Goal: Check status

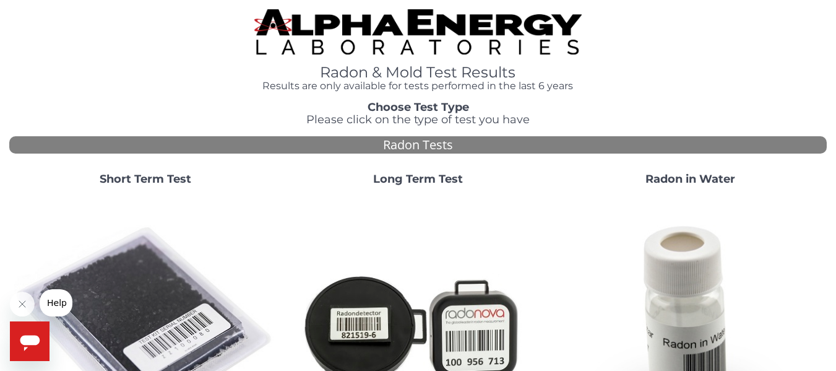
click at [161, 184] on strong "Short Term Test" at bounding box center [146, 179] width 92 height 14
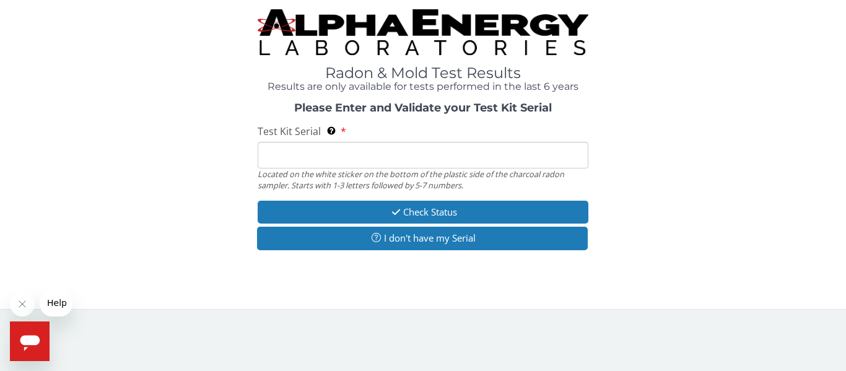
click at [329, 162] on input "Test Kit Serial Located on the white sticker on the bottom of the plastic side …" at bounding box center [423, 155] width 331 height 27
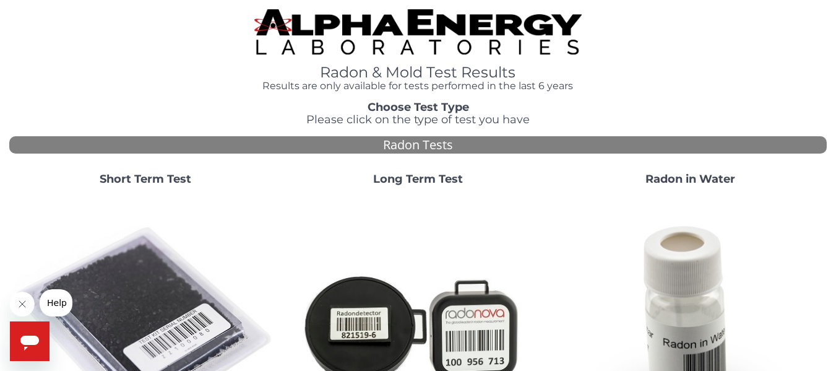
click at [149, 181] on strong "Short Term Test" at bounding box center [146, 179] width 92 height 14
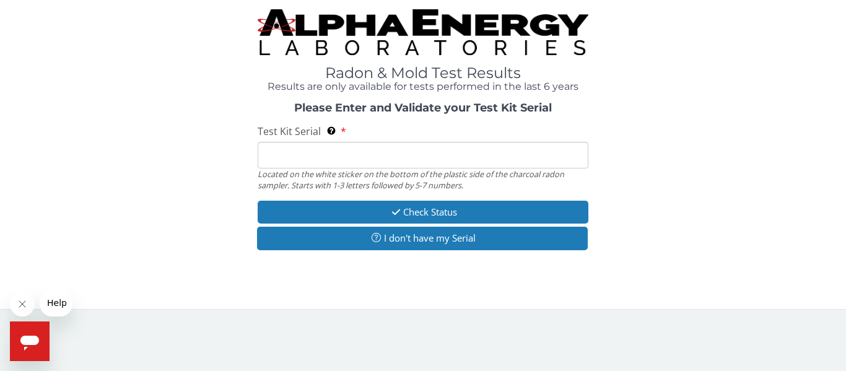
click at [347, 152] on input "Test Kit Serial Located on the white sticker on the bottom of the plastic side …" at bounding box center [423, 155] width 331 height 27
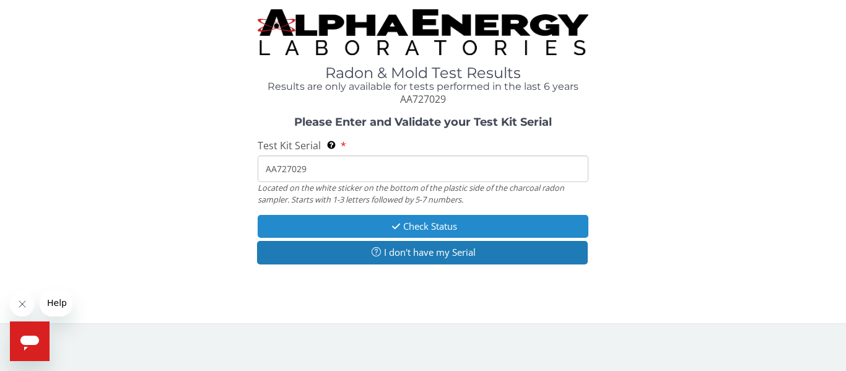
type input "AA727029"
click at [443, 229] on button "Check Status" at bounding box center [423, 226] width 331 height 23
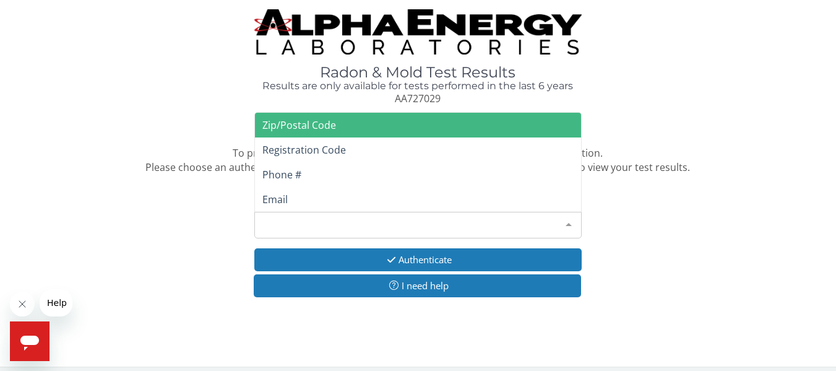
click at [289, 219] on div "Please make a selection" at bounding box center [417, 225] width 327 height 27
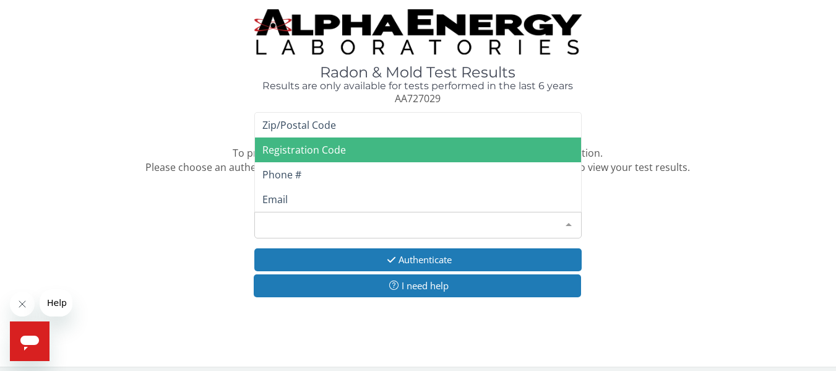
click at [309, 154] on span "Registration Code" at bounding box center [305, 150] width 84 height 14
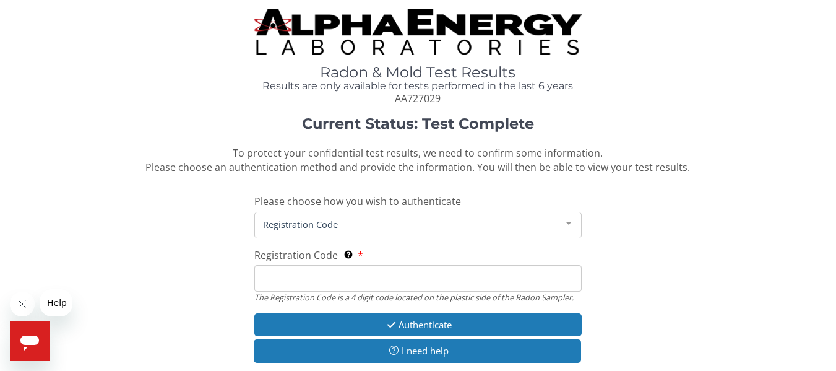
click at [311, 279] on input "Registration Code The Registration Code is a 4 digit code located on the plasti…" at bounding box center [417, 278] width 327 height 27
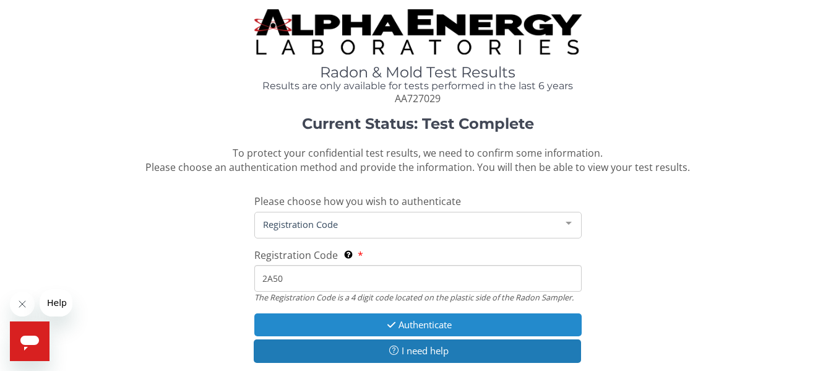
type input "2A50"
click at [417, 325] on button "Authenticate" at bounding box center [417, 324] width 327 height 23
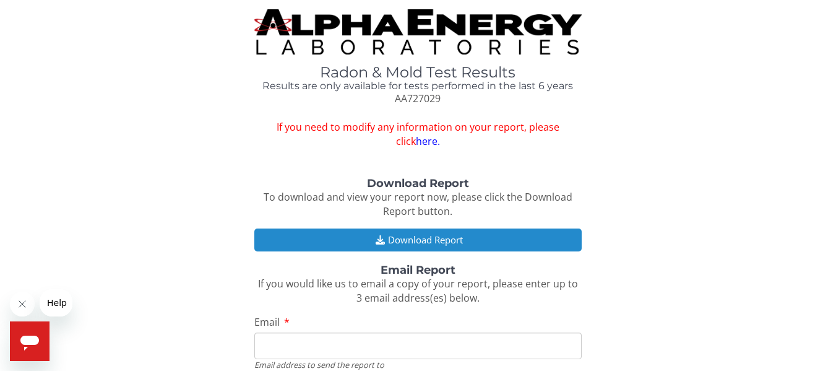
click at [409, 239] on button "Download Report" at bounding box center [417, 239] width 327 height 23
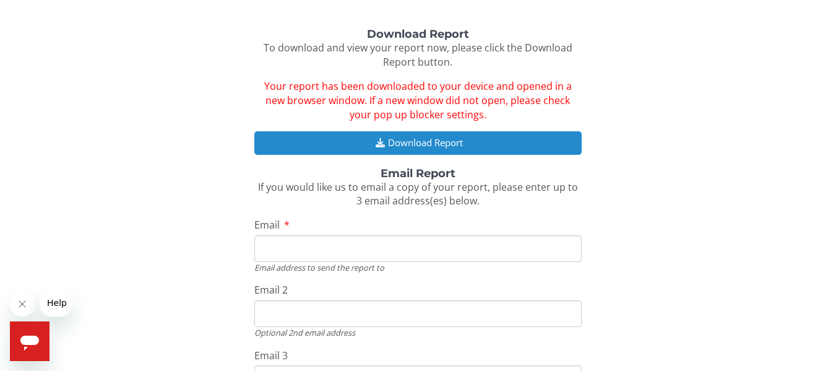
scroll to position [186, 0]
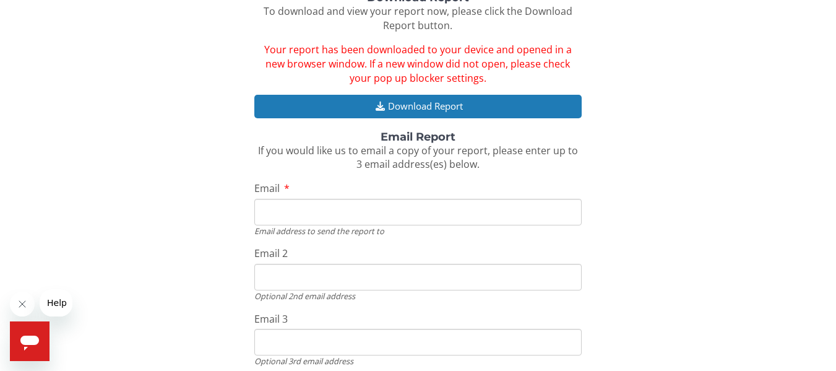
click at [280, 215] on input "Email" at bounding box center [417, 212] width 327 height 27
type input "Kent@swiftsureenergy.com"
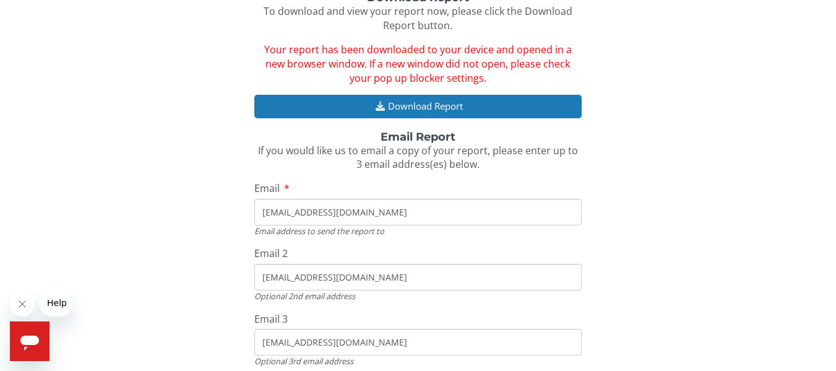
drag, startPoint x: 381, startPoint y: 279, endPoint x: 269, endPoint y: 276, distance: 111.5
click at [269, 276] on input "Kent@swiftsureenergy.com" at bounding box center [417, 277] width 327 height 27
click at [385, 279] on input "Kent@swiftsureenergy.com" at bounding box center [417, 277] width 327 height 27
drag, startPoint x: 373, startPoint y: 277, endPoint x: 278, endPoint y: 280, distance: 95.4
click at [278, 280] on input "Kent@swiftsureenergy.com" at bounding box center [417, 277] width 327 height 27
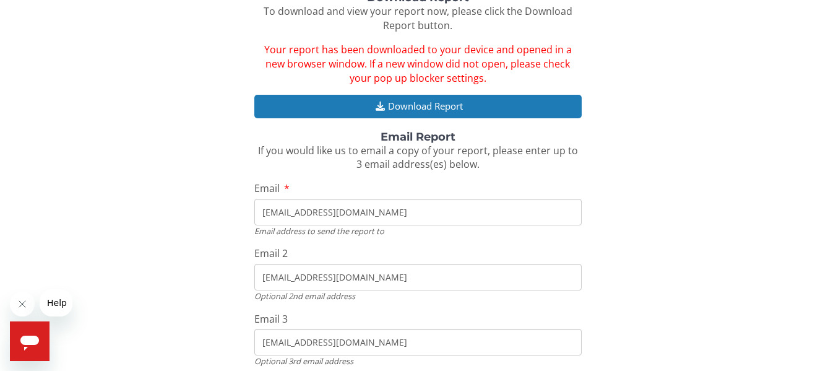
drag, startPoint x: 262, startPoint y: 276, endPoint x: 396, endPoint y: 289, distance: 134.4
click at [396, 289] on input "Kent@swiftsureenergy.com" at bounding box center [417, 277] width 327 height 27
click at [390, 286] on input "Kent@swiftsureenergy.com" at bounding box center [417, 277] width 327 height 27
click at [394, 286] on input "Kent@swiftsureenergy.com" at bounding box center [417, 277] width 327 height 27
drag, startPoint x: 388, startPoint y: 279, endPoint x: 318, endPoint y: 280, distance: 70.0
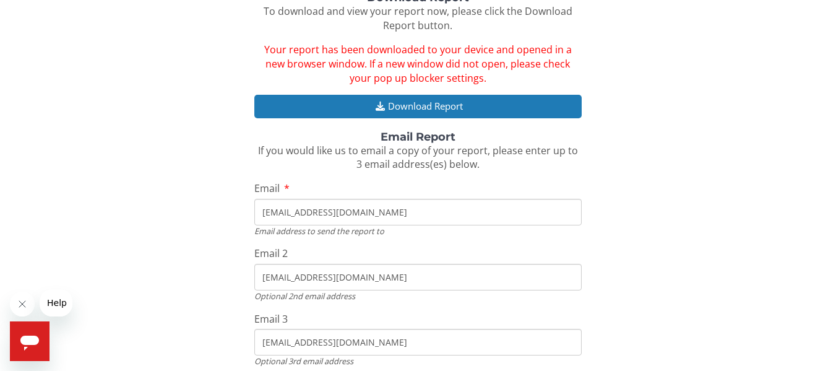
click at [245, 280] on div "Download Report To download and view your report now, please click the Download…" at bounding box center [418, 202] width 818 height 421
click at [381, 273] on input "Kent@swiftsureenergy.com" at bounding box center [417, 277] width 327 height 27
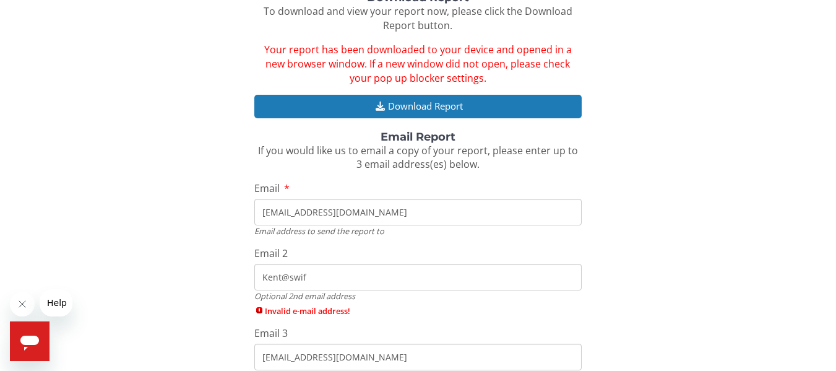
click at [385, 277] on input "Kent@swif" at bounding box center [417, 277] width 327 height 27
type input "Kent"
click at [385, 277] on input "Kent" at bounding box center [417, 277] width 327 height 27
click at [385, 277] on input "Email 2" at bounding box center [417, 277] width 327 height 27
type input "C"
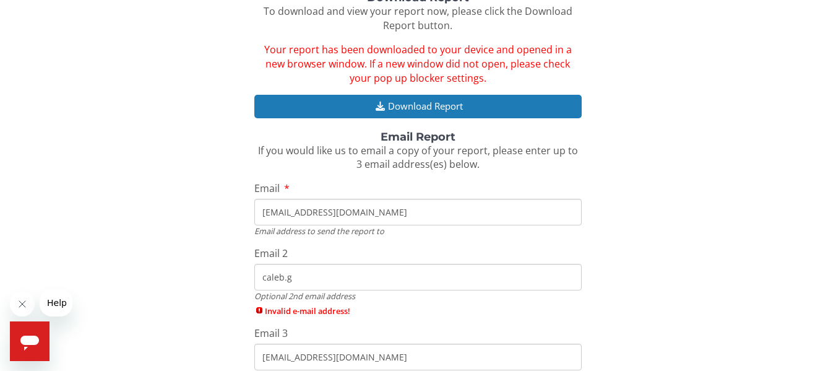
click at [293, 277] on input "caleb.g" at bounding box center [417, 277] width 327 height 27
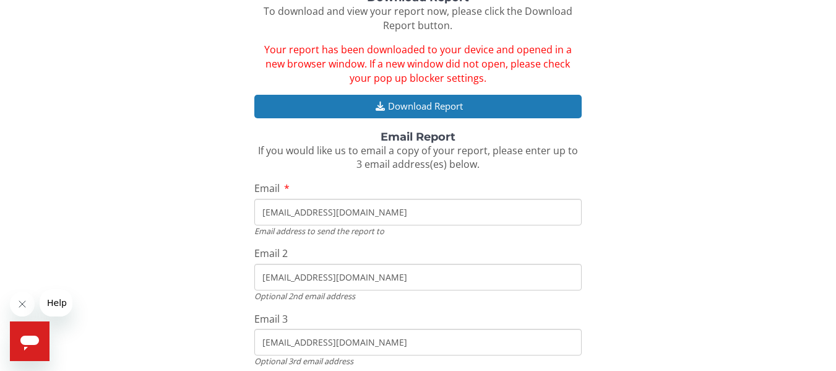
type input "calebh.sch@gmail.com"
drag, startPoint x: 379, startPoint y: 343, endPoint x: 259, endPoint y: 338, distance: 120.2
click at [259, 338] on input "Kent@swiftsureenergy.com" at bounding box center [417, 342] width 327 height 27
click at [383, 337] on input "Kent@swiftsureenergy.com" at bounding box center [417, 342] width 327 height 27
type input "K"
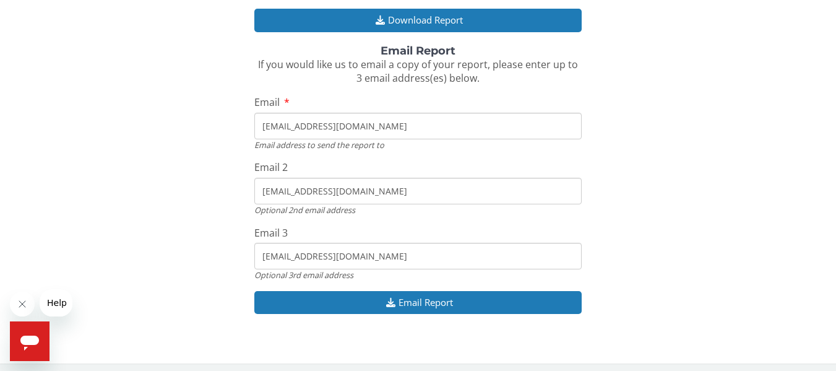
scroll to position [277, 0]
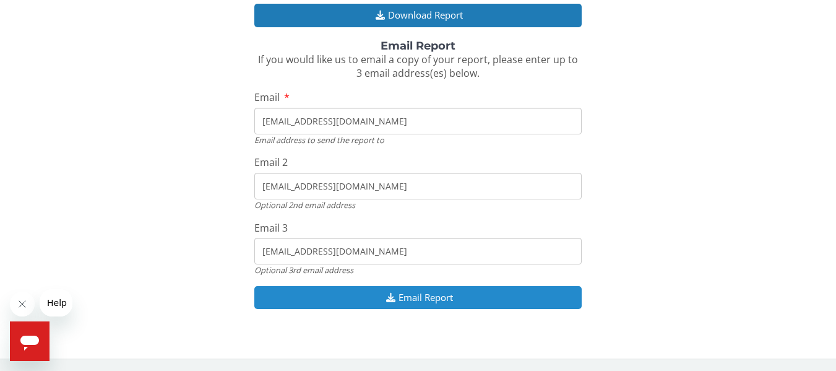
type input "dexterk.sch@gmail.com"
click at [463, 292] on button "Email Report" at bounding box center [417, 297] width 327 height 23
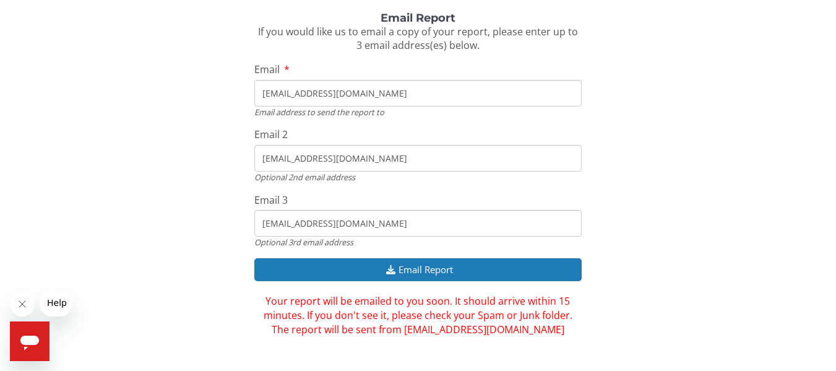
scroll to position [319, 0]
